Goal: Task Accomplishment & Management: Use online tool/utility

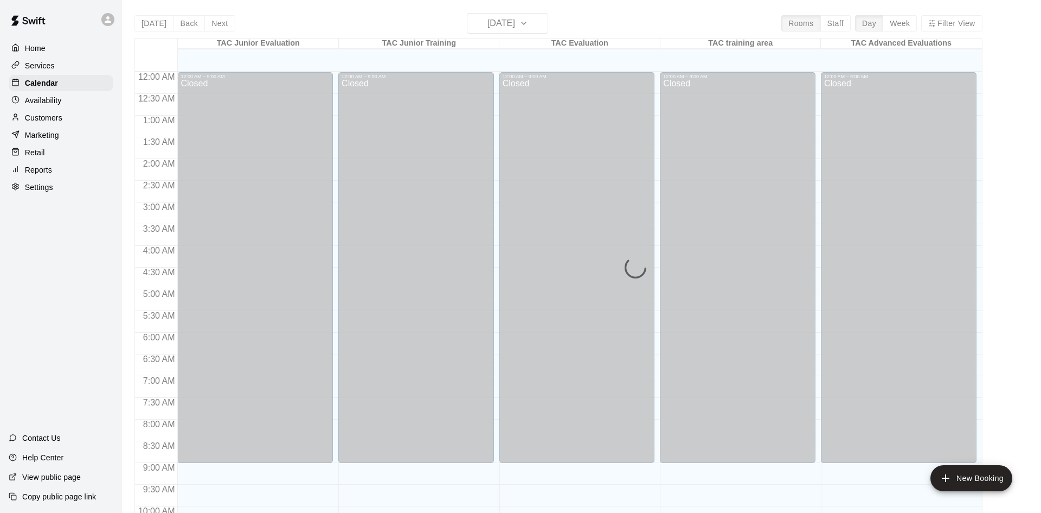
scroll to position [556, 0]
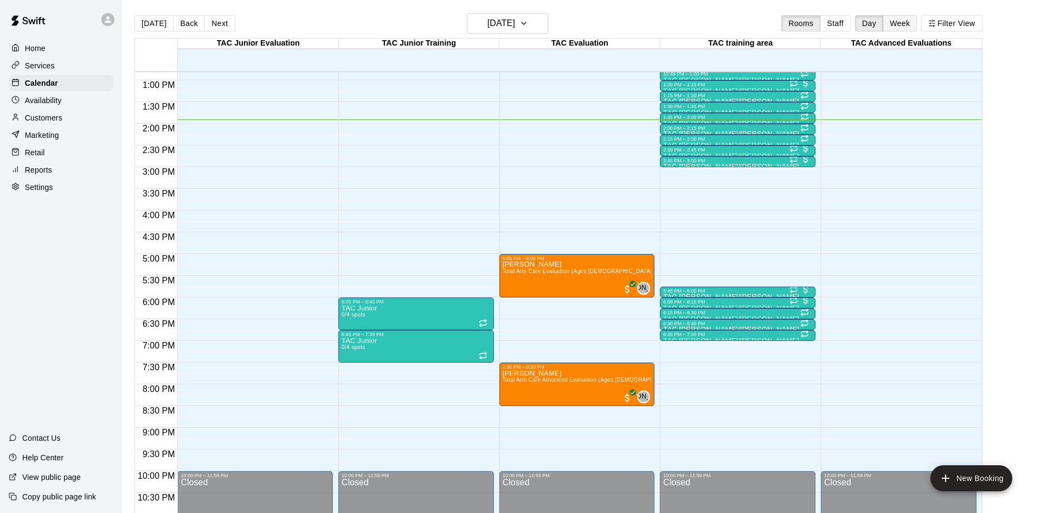
click at [894, 23] on button "Week" at bounding box center [900, 23] width 34 height 16
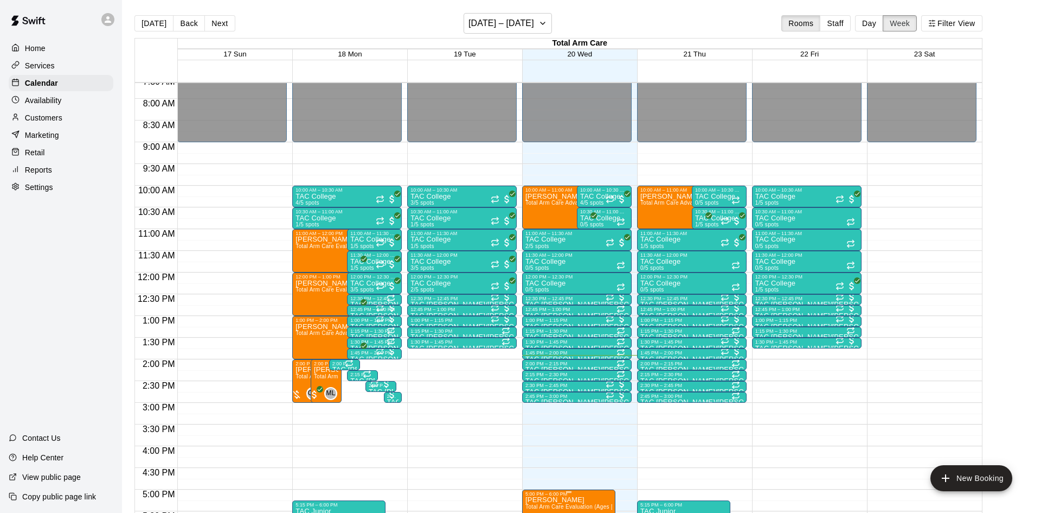
scroll to position [331, 0]
click at [28, 171] on p "Reports" at bounding box center [38, 169] width 27 height 11
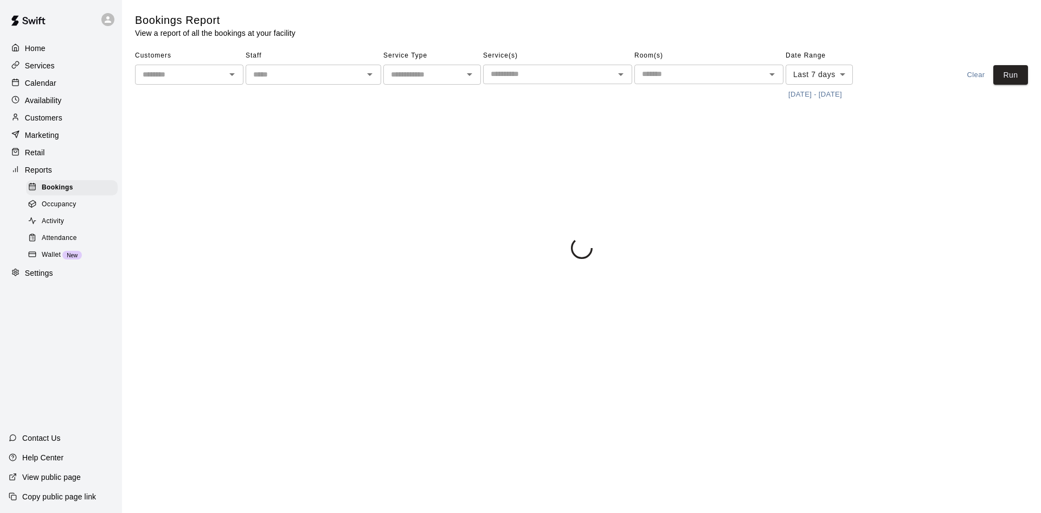
click at [53, 237] on span "Attendance" at bounding box center [59, 238] width 35 height 11
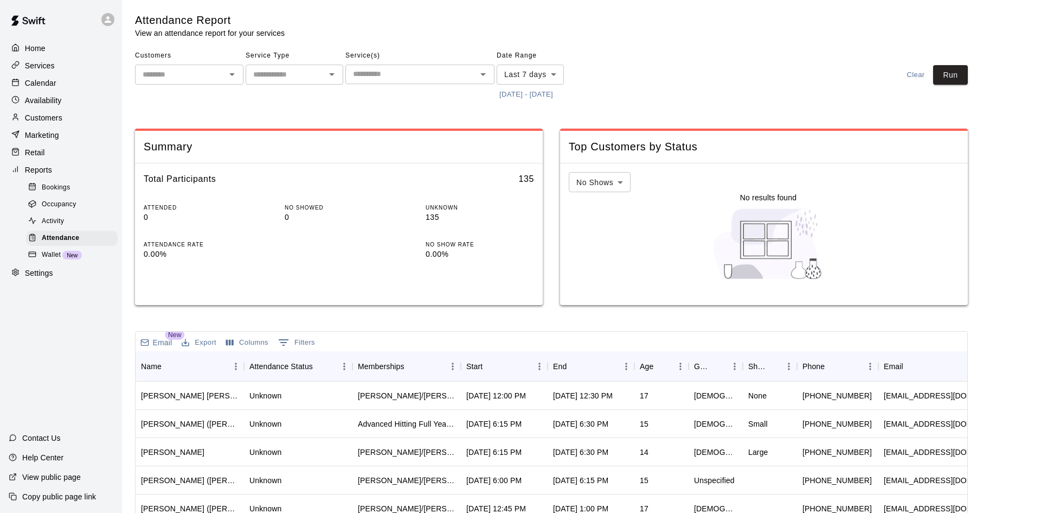
click at [538, 89] on button "[DATE] - [DATE]" at bounding box center [526, 94] width 59 height 17
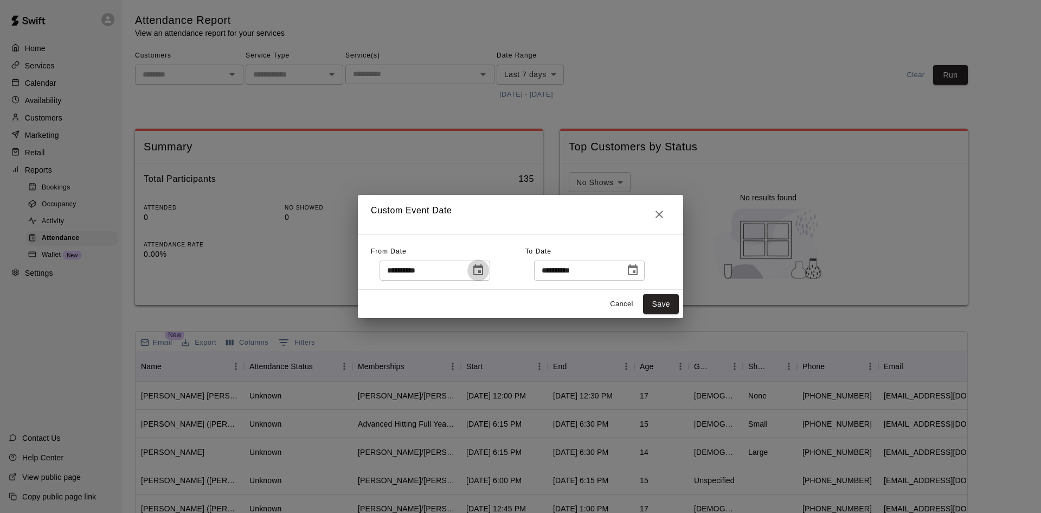
click at [485, 264] on icon "Choose date, selected date is Aug 13, 2025" at bounding box center [478, 270] width 13 height 13
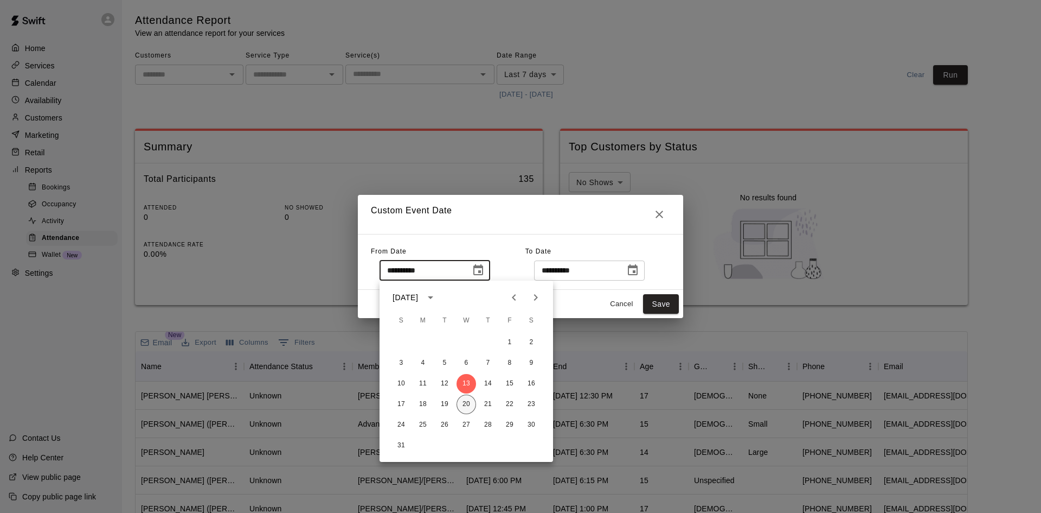
click at [466, 398] on button "20" at bounding box center [467, 404] width 20 height 20
type input "**********"
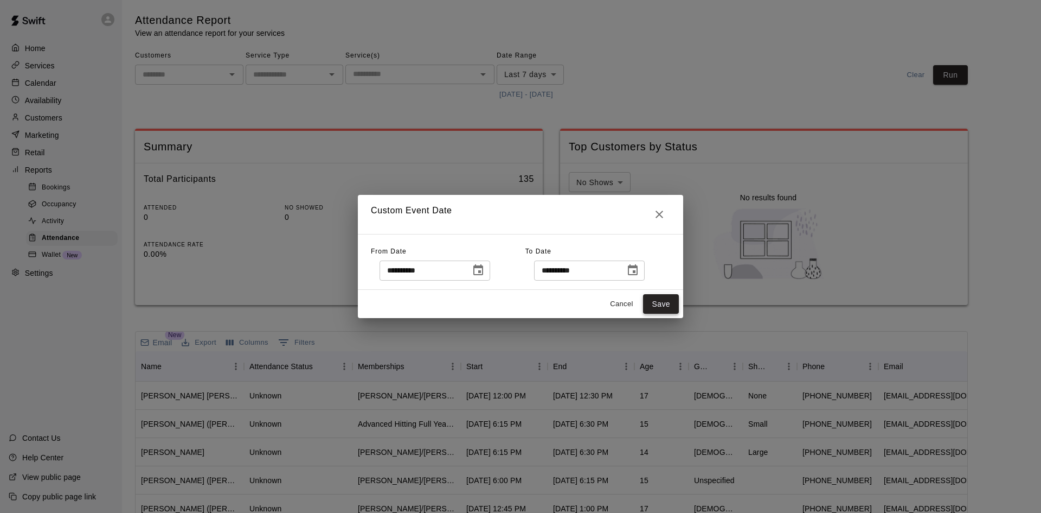
click at [661, 310] on button "Save" at bounding box center [661, 304] width 36 height 20
type input "******"
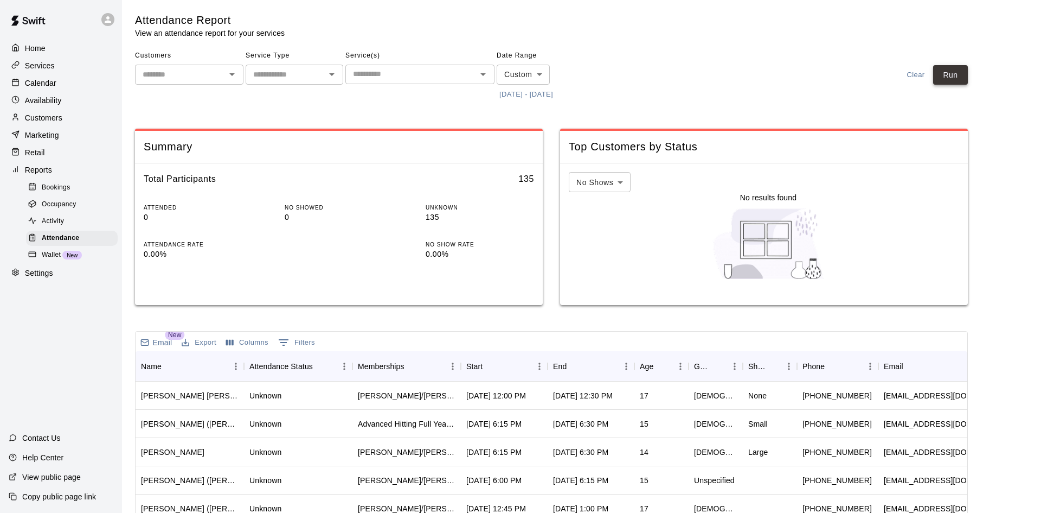
click at [960, 80] on button "Run" at bounding box center [950, 75] width 35 height 20
click at [506, 357] on div "Start" at bounding box center [498, 366] width 65 height 30
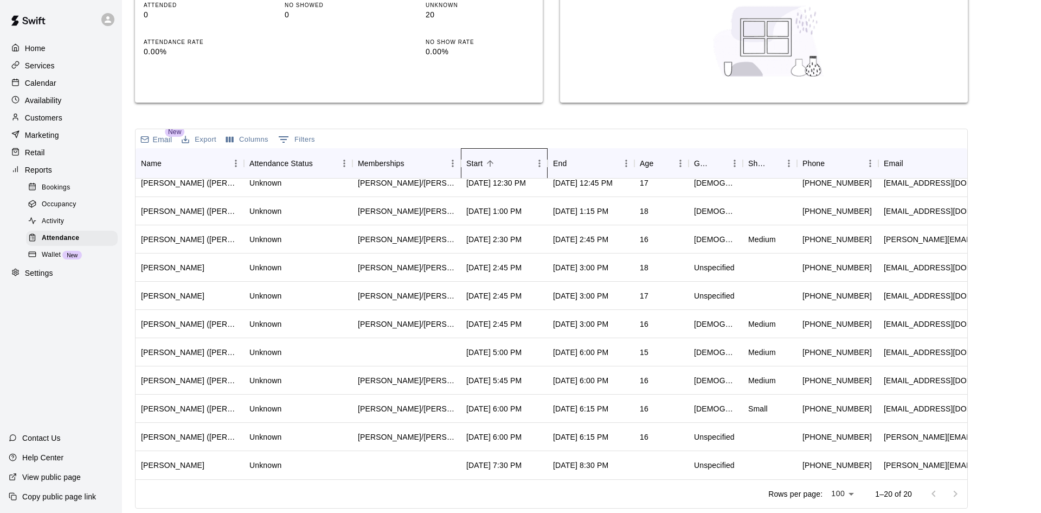
scroll to position [198, 0]
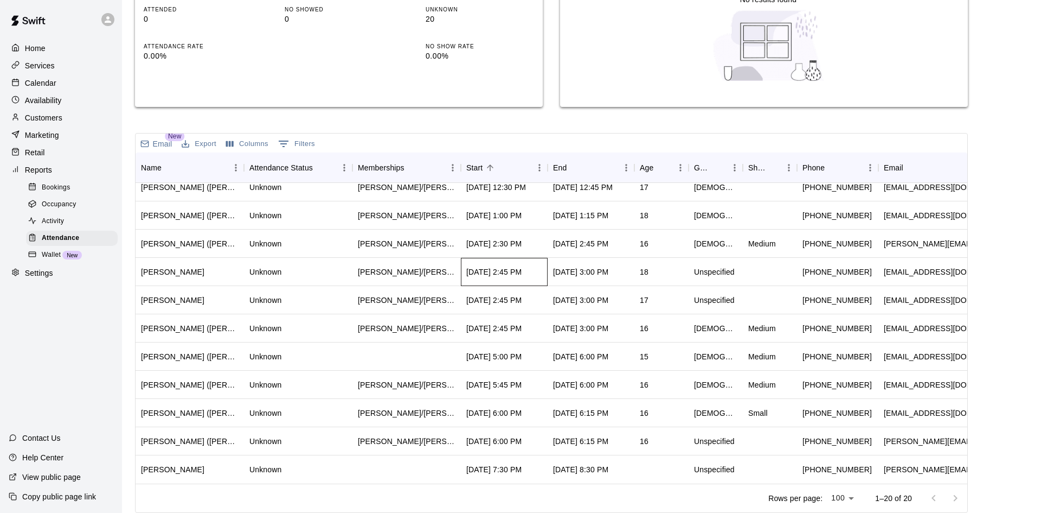
click at [470, 273] on div "Aug 20, 2025, 2:45 PM" at bounding box center [493, 271] width 55 height 11
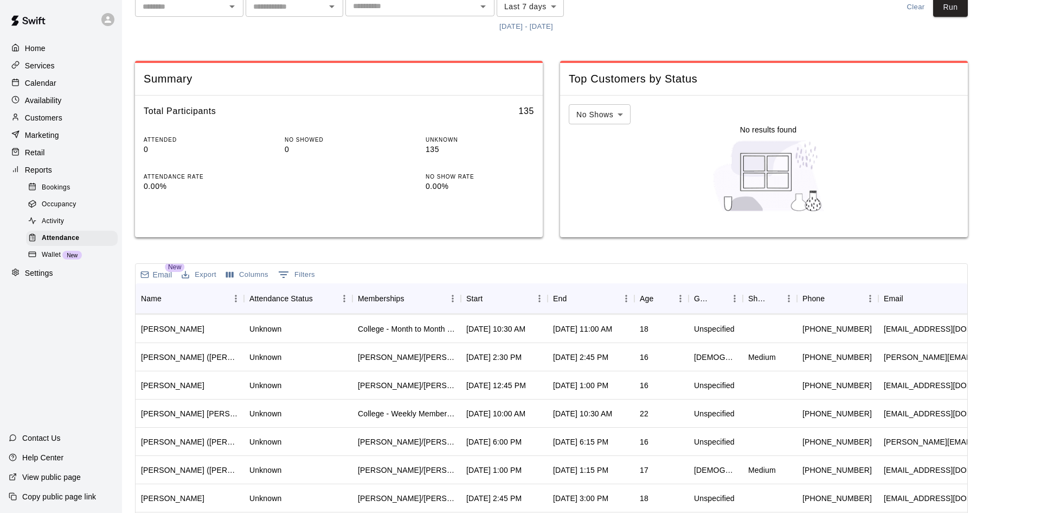
scroll to position [338, 0]
